Goal: Task Accomplishment & Management: Use online tool/utility

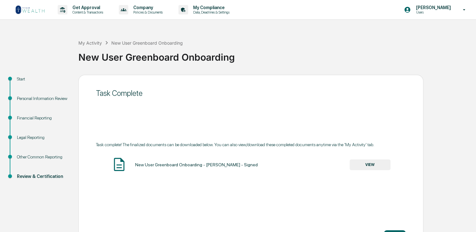
click at [37, 12] on img at bounding box center [30, 10] width 30 height 10
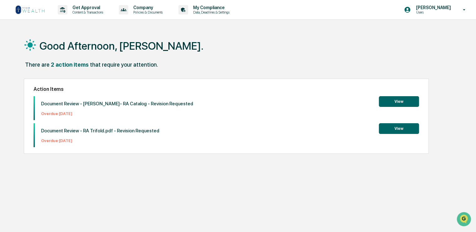
click at [392, 128] on button "View" at bounding box center [399, 128] width 40 height 11
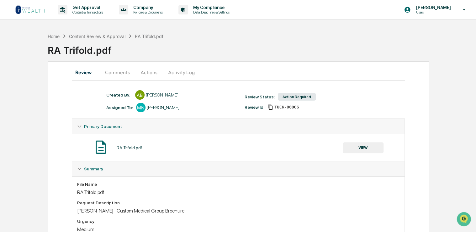
scroll to position [35, 0]
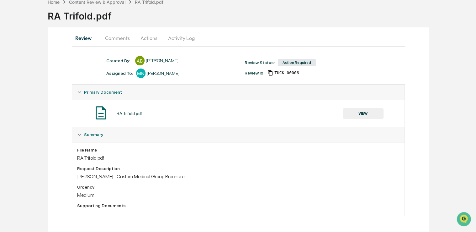
click at [351, 112] on button "VIEW" at bounding box center [363, 113] width 41 height 11
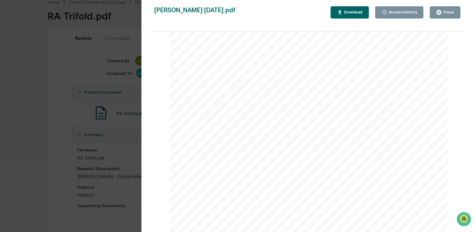
scroll to position [253, 0]
click at [36, 73] on div "Version History [DATE] 08:37 PM [PERSON_NAME] [DATE] 07:03 PM [PERSON_NAME] [PE…" at bounding box center [238, 116] width 476 height 232
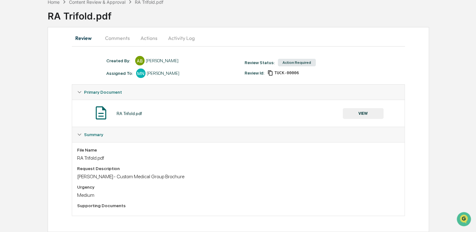
scroll to position [27, 0]
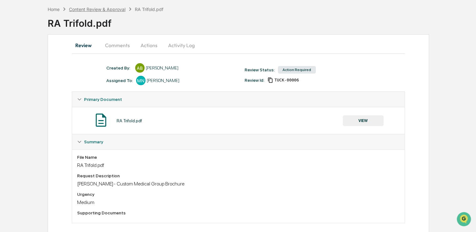
click at [104, 8] on div "Content Review & Approval" at bounding box center [97, 9] width 56 height 5
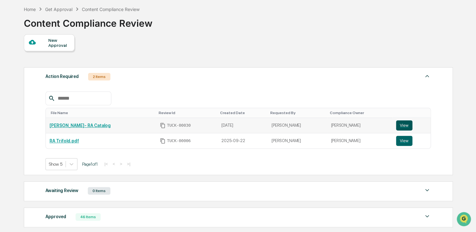
click at [402, 125] on button "View" at bounding box center [404, 125] width 16 height 10
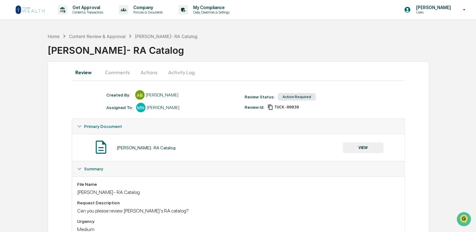
click at [368, 148] on button "VIEW" at bounding box center [363, 147] width 41 height 11
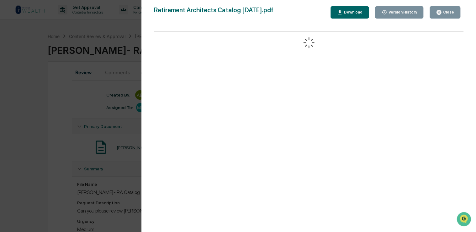
click at [343, 13] on icon "button" at bounding box center [340, 12] width 6 height 6
click at [48, 92] on div "Version History 09/25/2025, 08:47 PM Anna Bateman Retirement Architects Catalog…" at bounding box center [238, 116] width 476 height 232
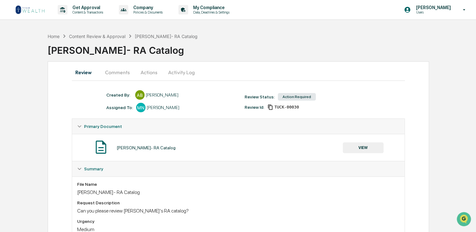
click at [118, 75] on button "Comments" at bounding box center [117, 72] width 35 height 15
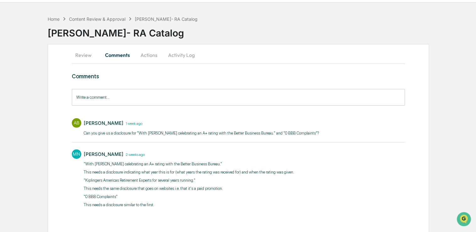
scroll to position [20, 0]
